Goal: Task Accomplishment & Management: Use online tool/utility

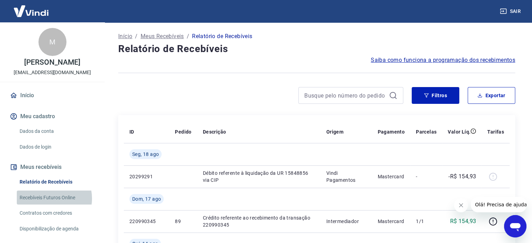
click at [51, 198] on link "Recebíveis Futuros Online" at bounding box center [56, 198] width 79 height 14
